Goal: Find specific page/section: Find specific page/section

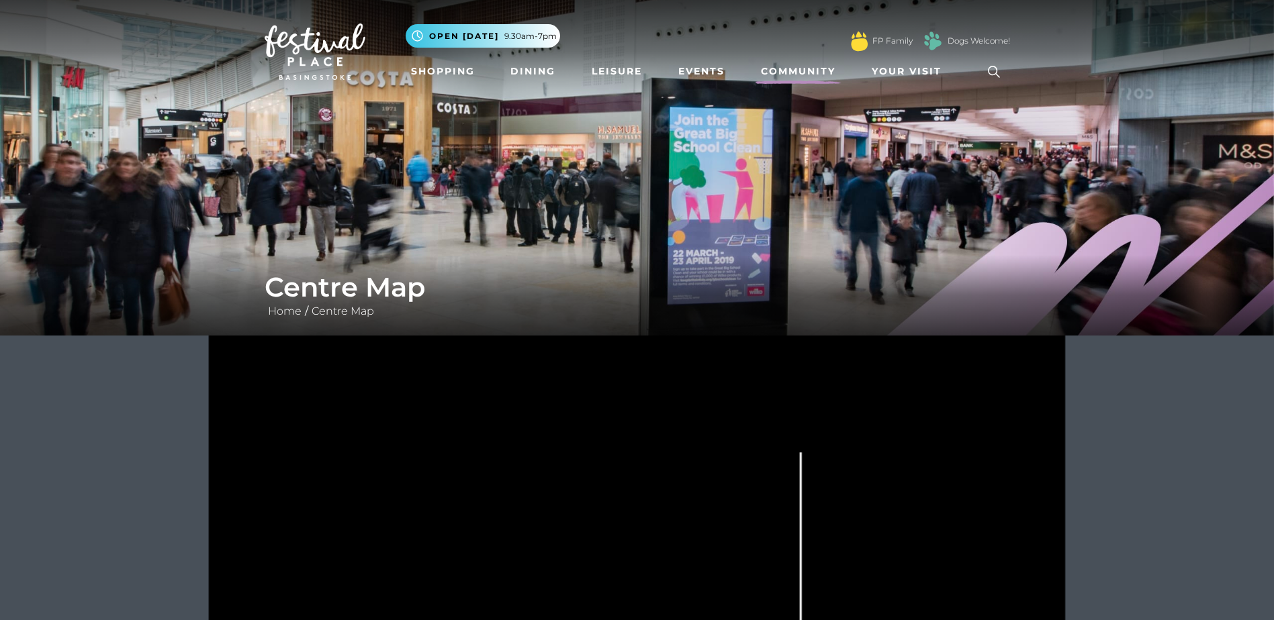
click at [813, 69] on link "Community" at bounding box center [797, 71] width 85 height 25
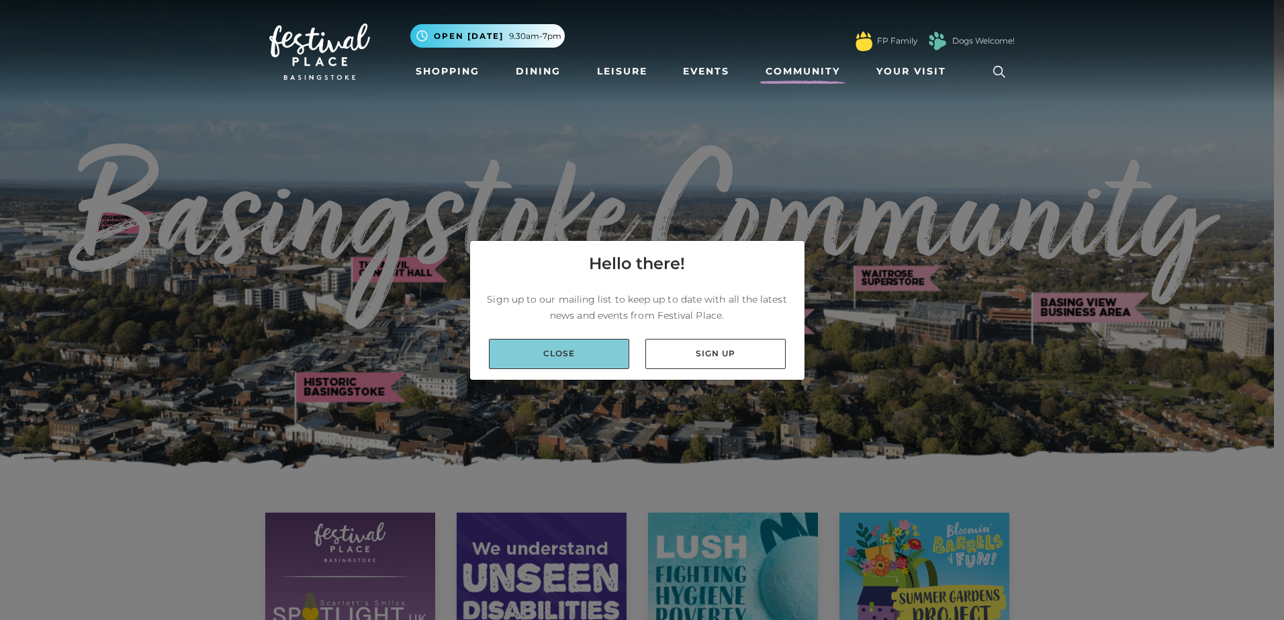
click at [532, 348] on link "Close" at bounding box center [559, 354] width 140 height 30
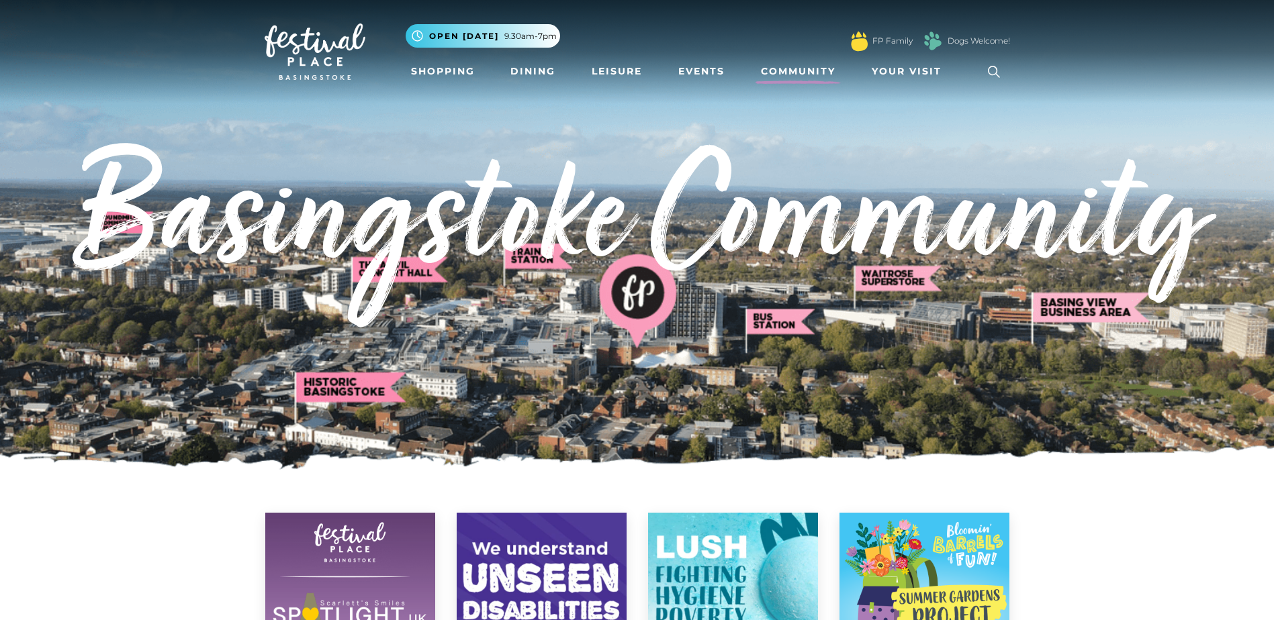
click at [992, 63] on icon at bounding box center [994, 72] width 20 height 20
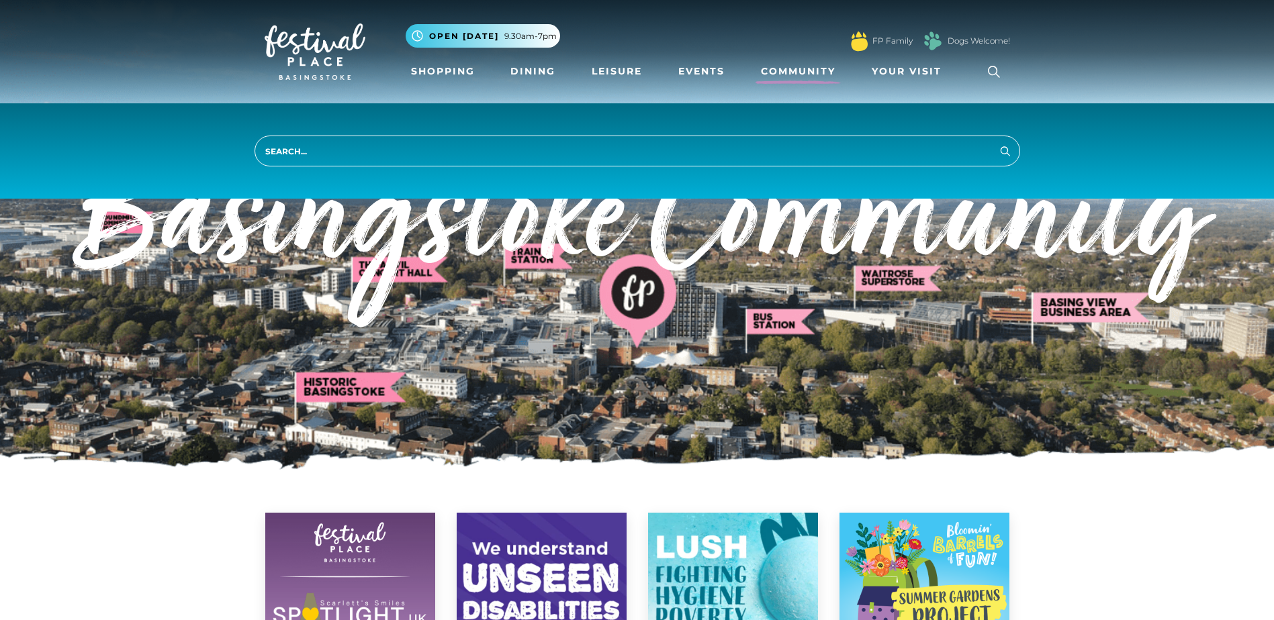
click at [592, 137] on input "search" at bounding box center [636, 151] width 765 height 31
type input "discovery centre"
click at [997, 142] on button "Search" at bounding box center [1005, 150] width 16 height 17
